Goal: Task Accomplishment & Management: Use online tool/utility

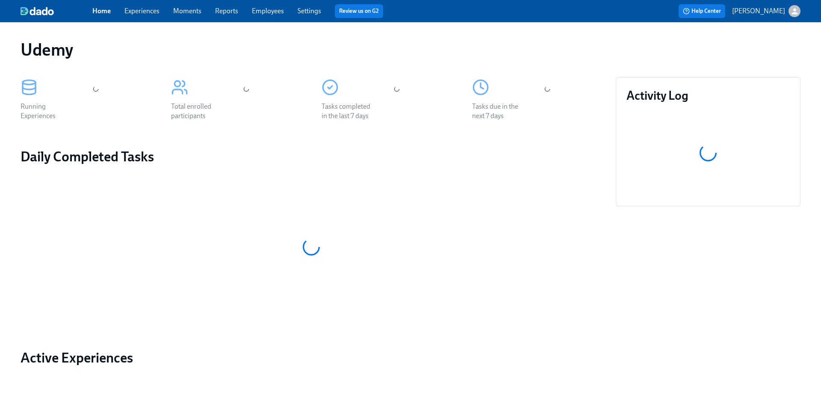
click at [151, 12] on link "Experiences" at bounding box center [141, 11] width 35 height 8
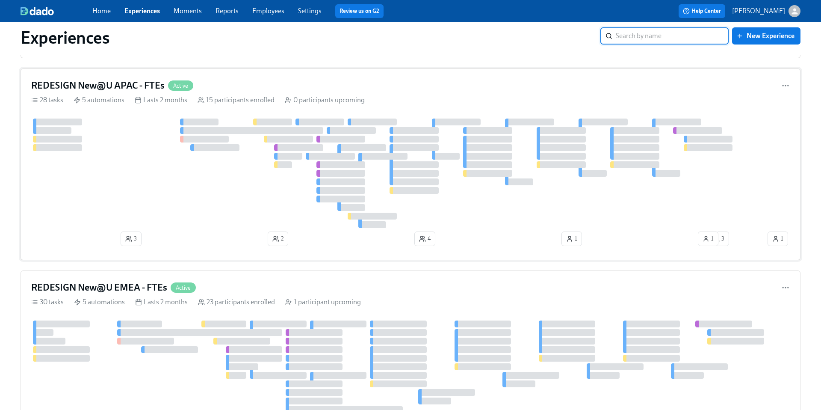
scroll to position [193, 0]
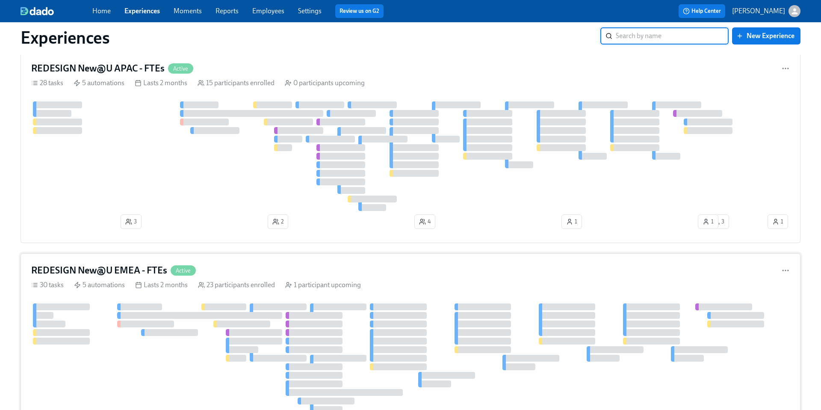
click at [83, 273] on h4 "REDESIGN New@U EMEA - FTEs" at bounding box center [99, 270] width 136 height 13
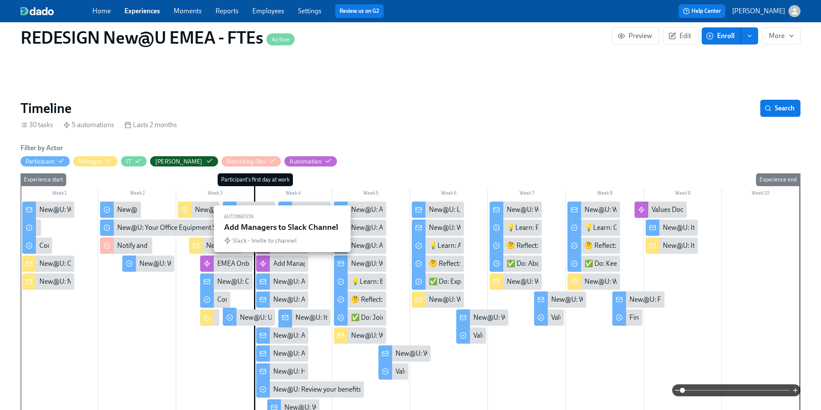
scroll to position [0, 5810]
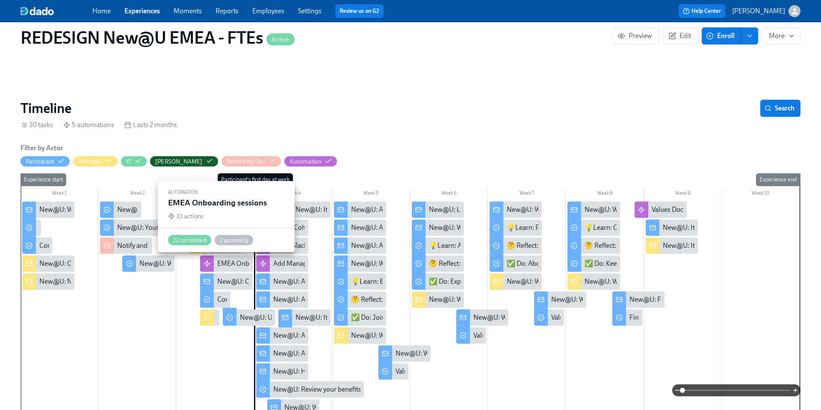
click at [236, 264] on div "EMEA Onboarding sessions" at bounding box center [257, 263] width 81 height 9
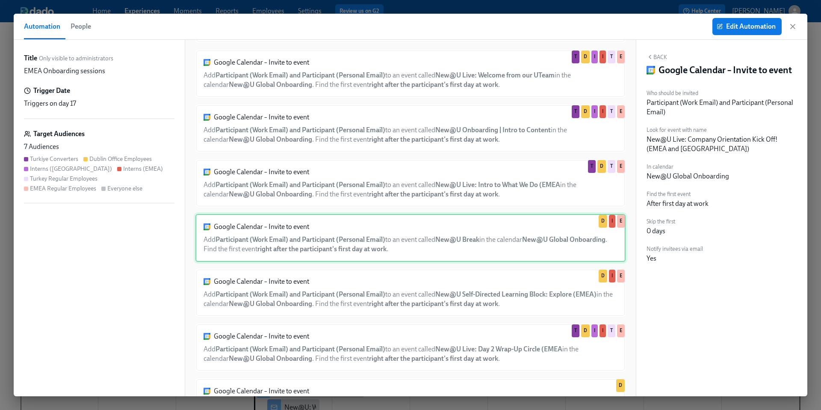
scroll to position [221, 0]
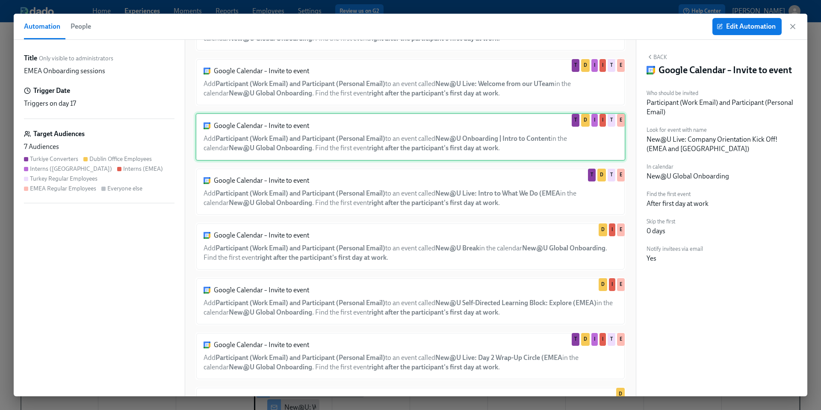
click at [352, 143] on div "Google Calendar – Invite to event Add Participant (Work Email) and Participant …" at bounding box center [411, 137] width 430 height 48
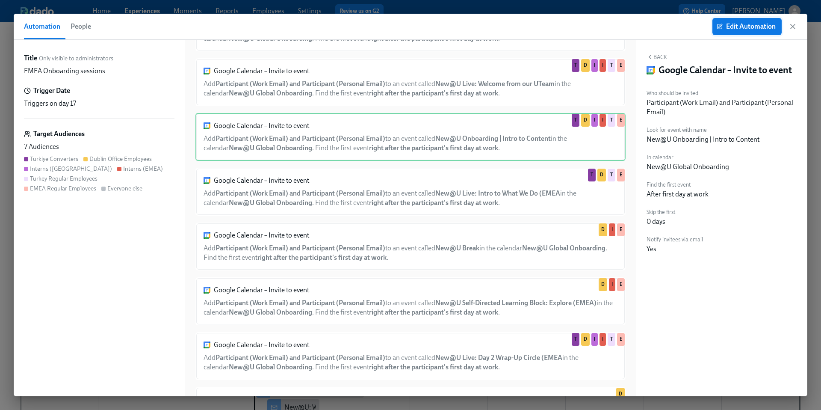
click at [737, 30] on span "Edit Automation" at bounding box center [747, 26] width 57 height 9
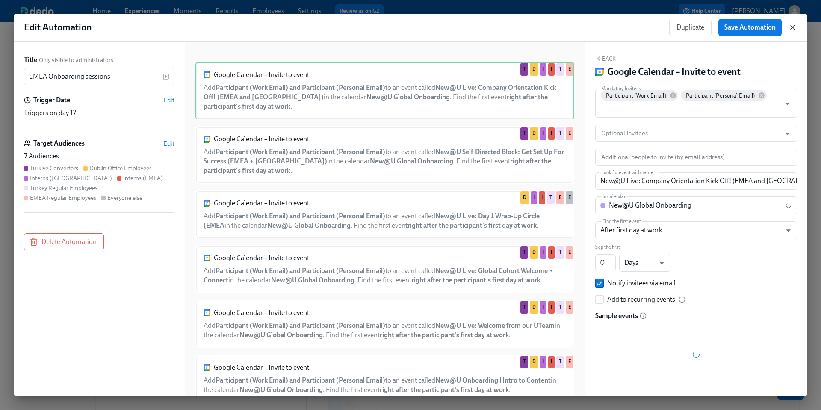
click at [792, 28] on icon "button" at bounding box center [793, 27] width 4 height 4
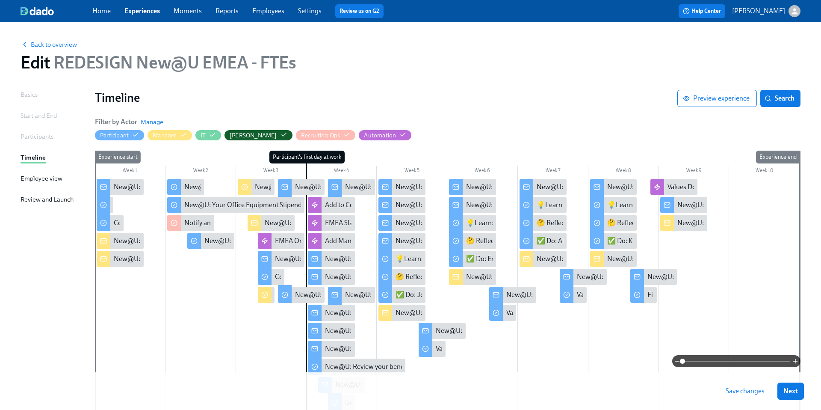
click at [104, 12] on link "Home" at bounding box center [101, 11] width 18 height 8
